Goal: Task Accomplishment & Management: Manage account settings

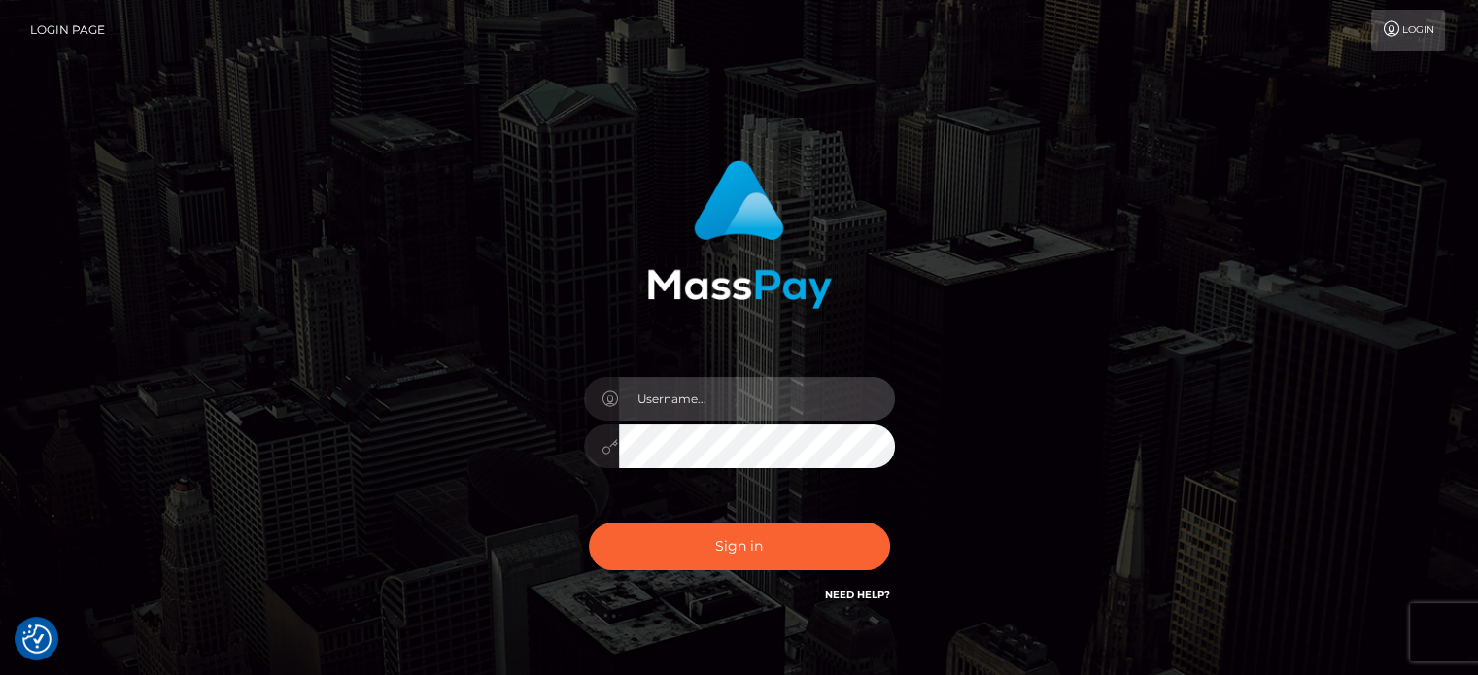
click at [688, 399] on input "text" at bounding box center [757, 399] width 276 height 44
type input "annika.schumann89@gmail.com"
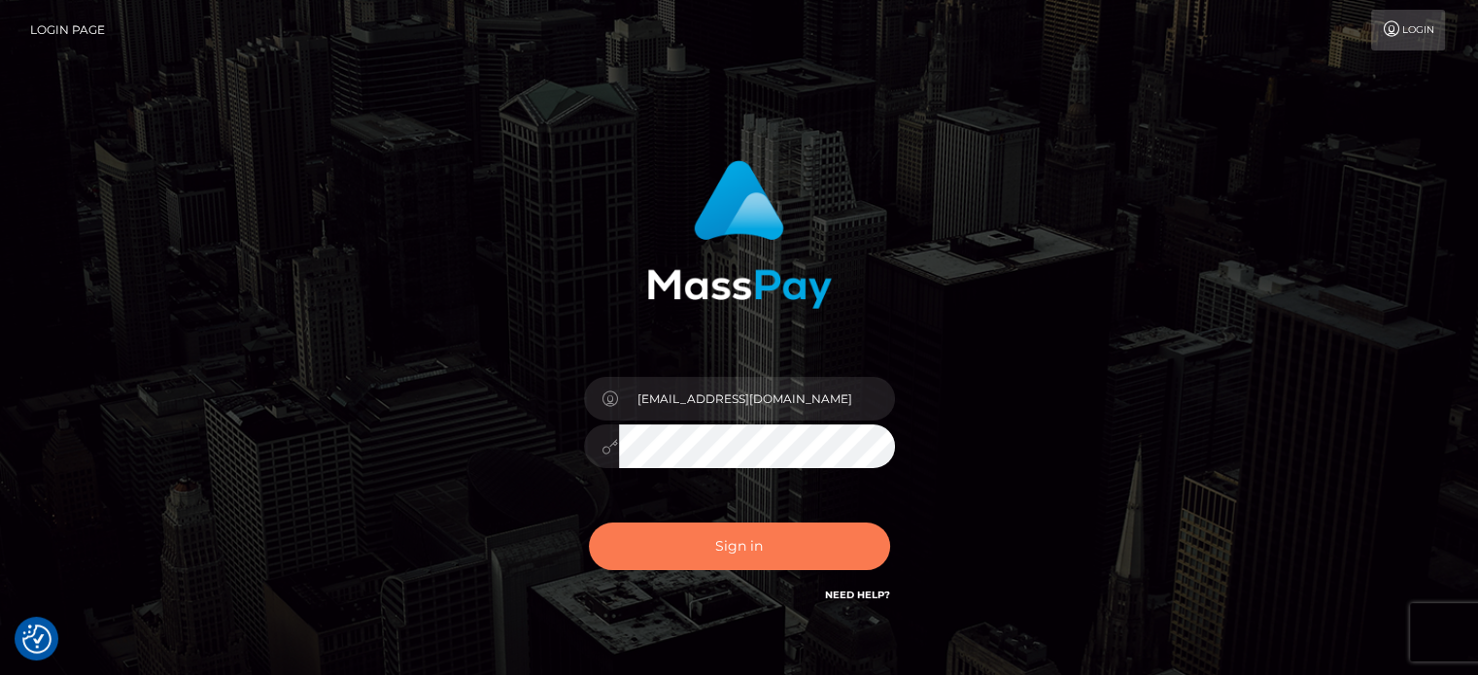
click at [766, 546] on button "Sign in" at bounding box center [739, 547] width 301 height 48
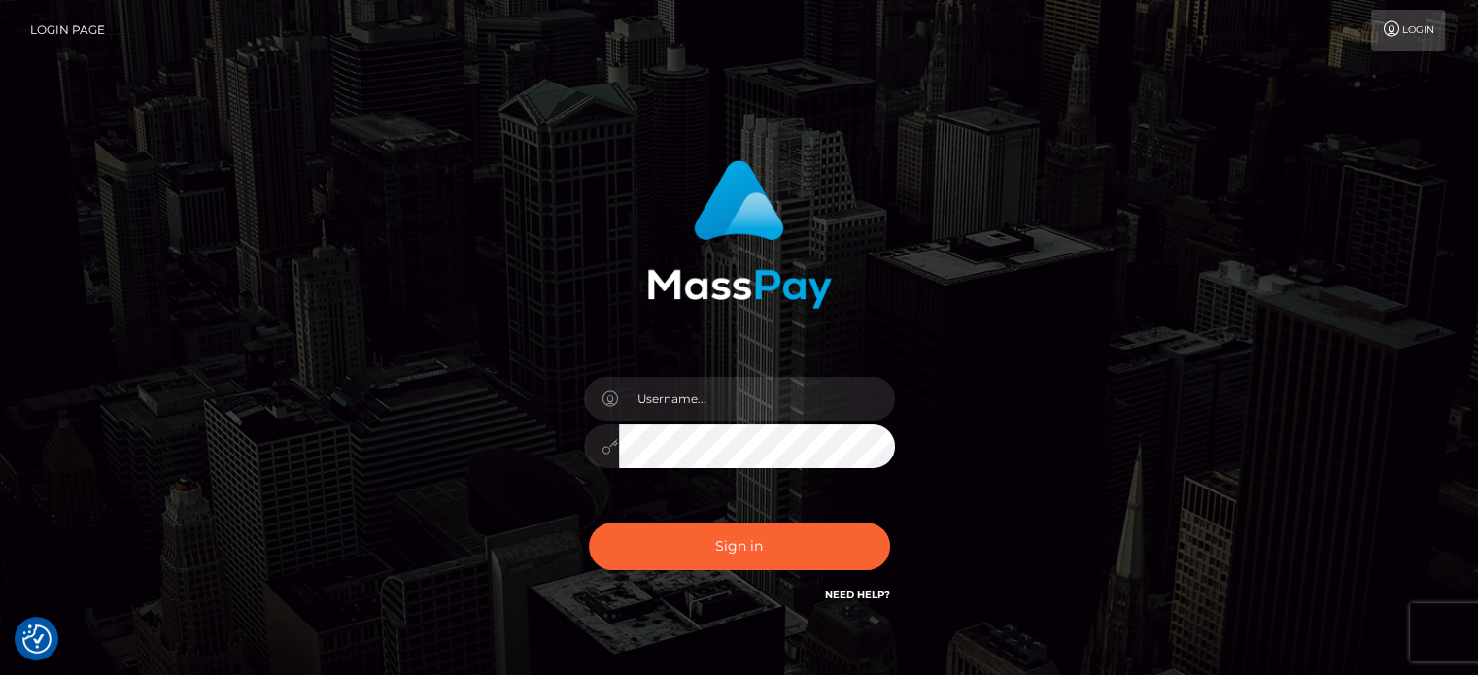
click at [1395, 33] on icon at bounding box center [1392, 29] width 20 height 16
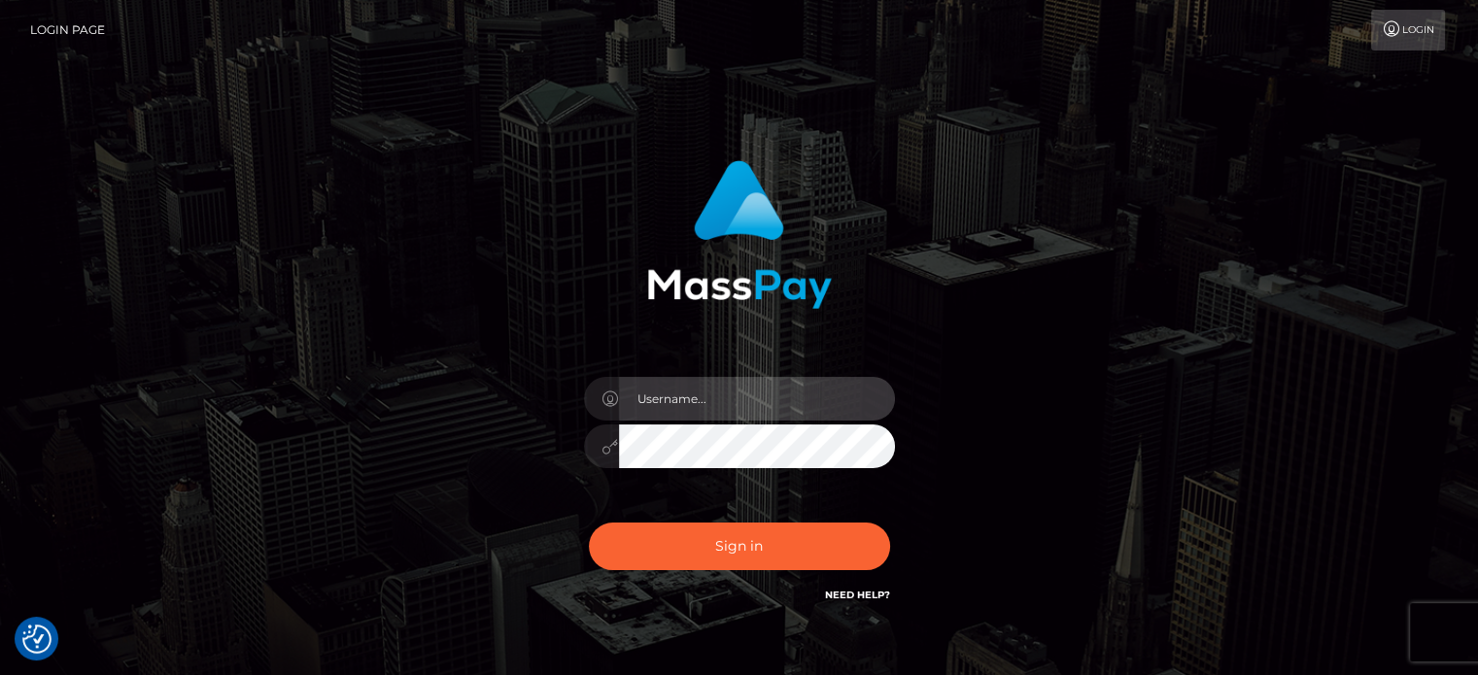
click at [704, 388] on input "text" at bounding box center [757, 399] width 276 height 44
type input "annika.schumann89@gmail.com"
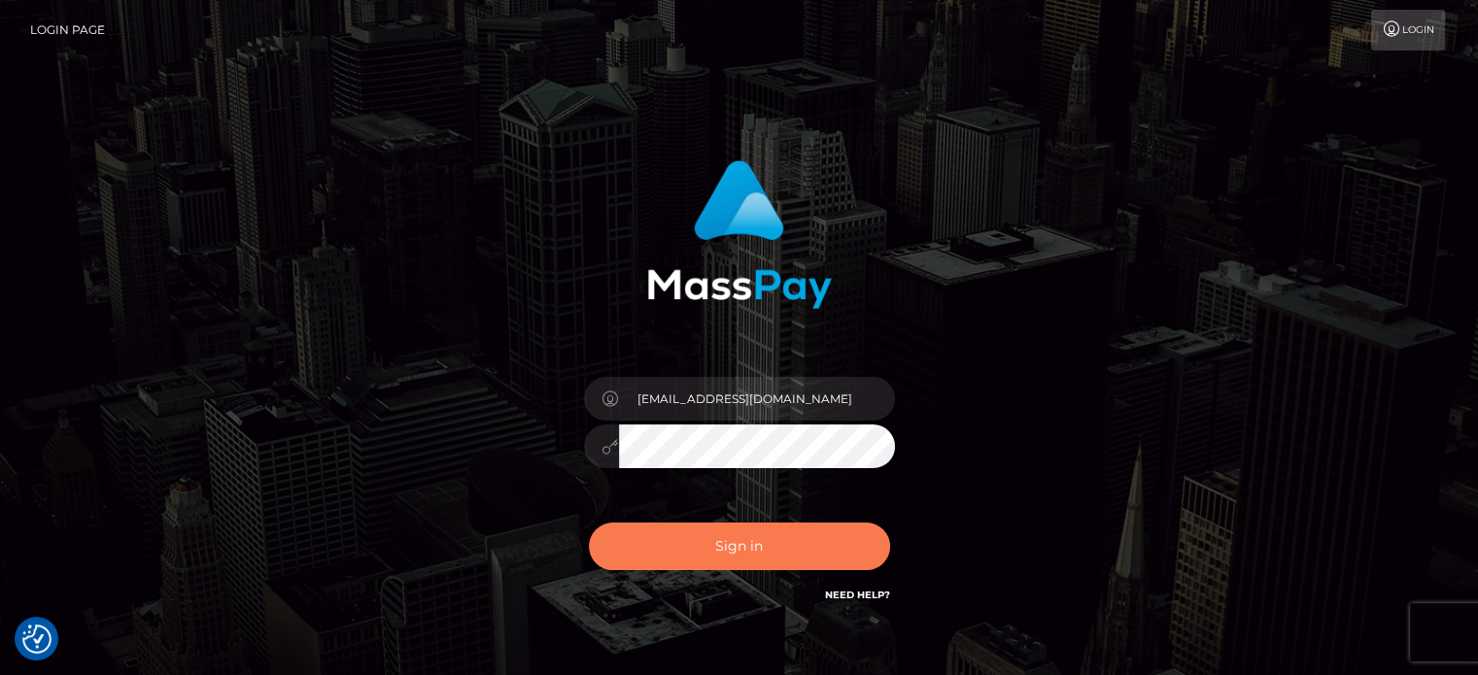
click at [736, 539] on button "Sign in" at bounding box center [739, 547] width 301 height 48
